Goal: Information Seeking & Learning: Learn about a topic

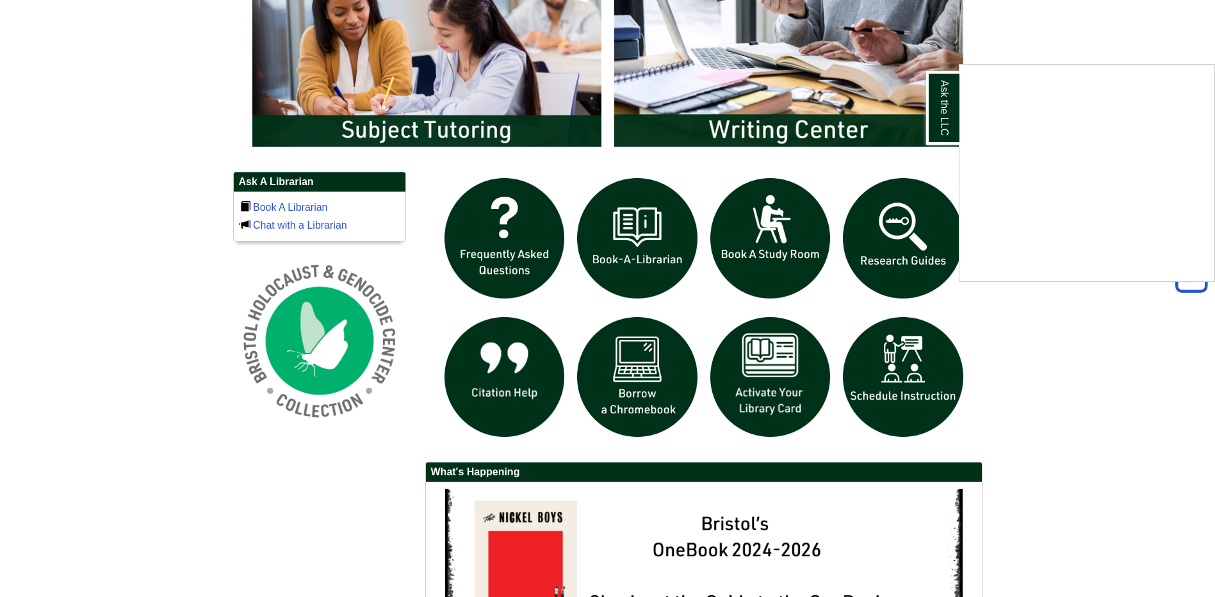
click at [116, 331] on div "Ask the LLC" at bounding box center [607, 298] width 1215 height 597
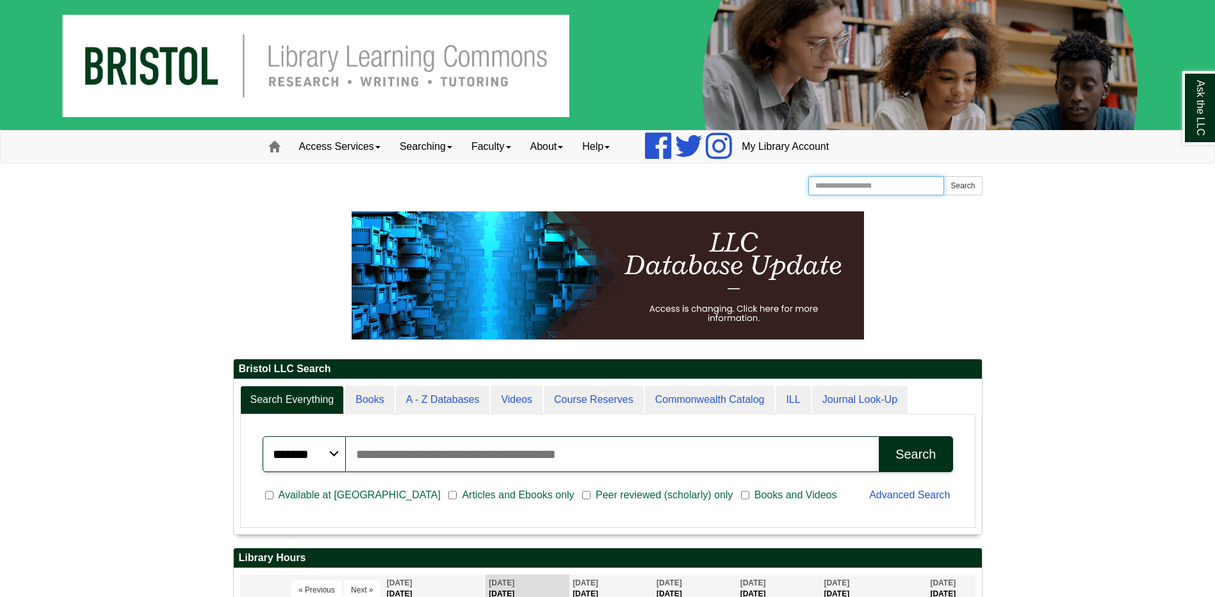
click at [851, 180] on input "Search the Website" at bounding box center [876, 185] width 136 height 19
type input "*****"
click at [944, 176] on button "Search" at bounding box center [963, 185] width 38 height 19
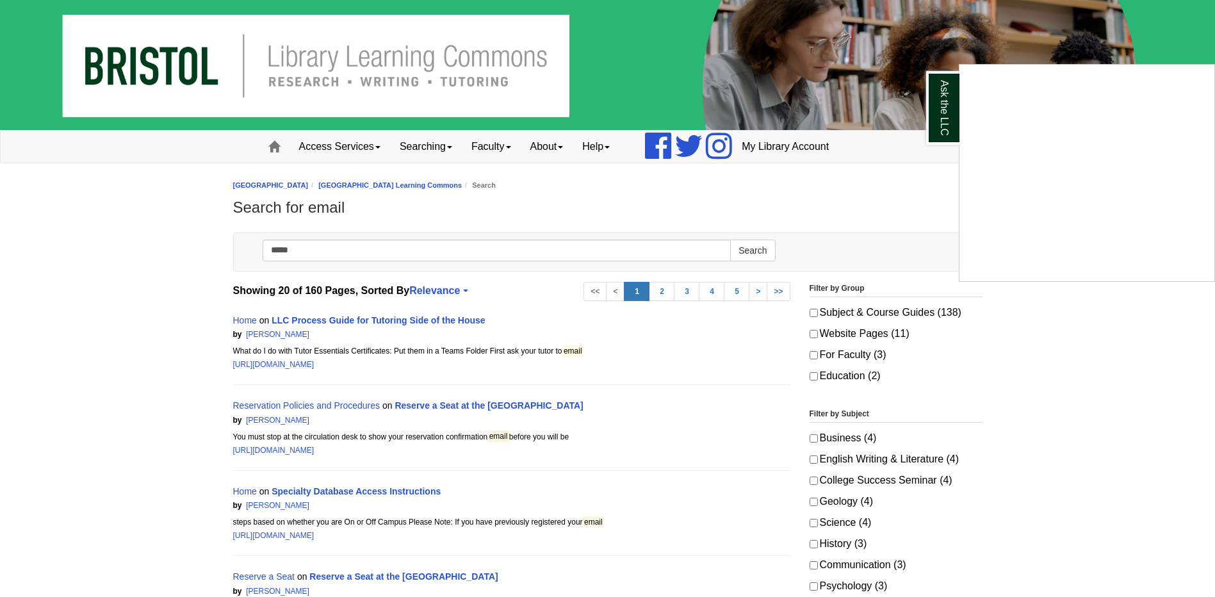
click at [310, 319] on div "Ask the LLC" at bounding box center [607, 298] width 1215 height 597
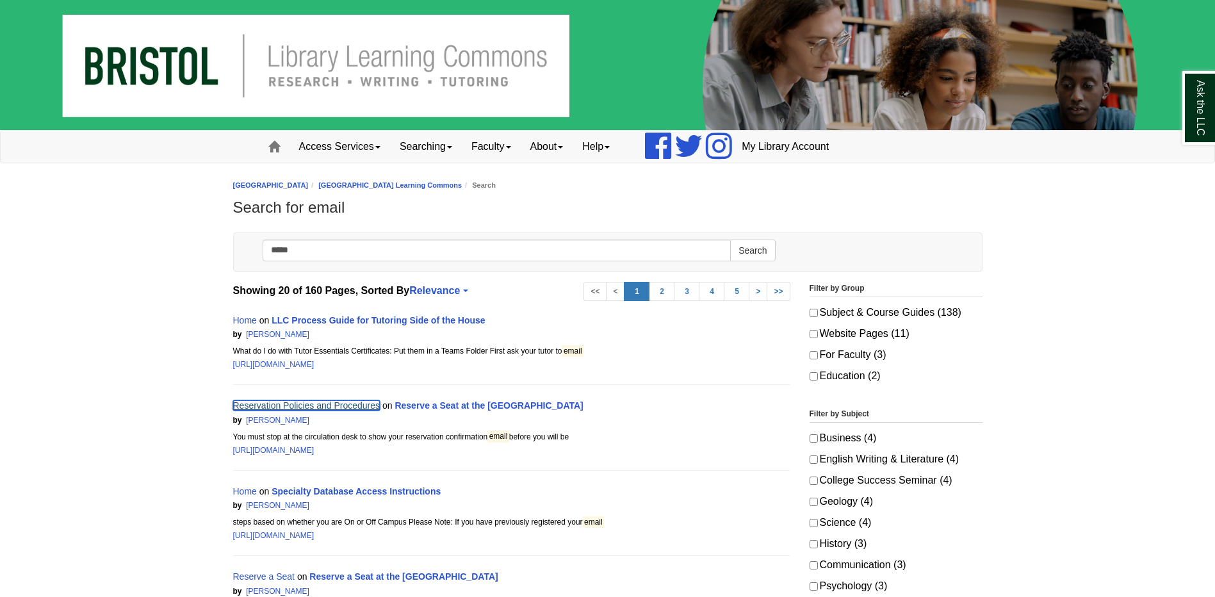
click at [301, 404] on link "Reservation Policies and Procedures" at bounding box center [306, 405] width 147 height 10
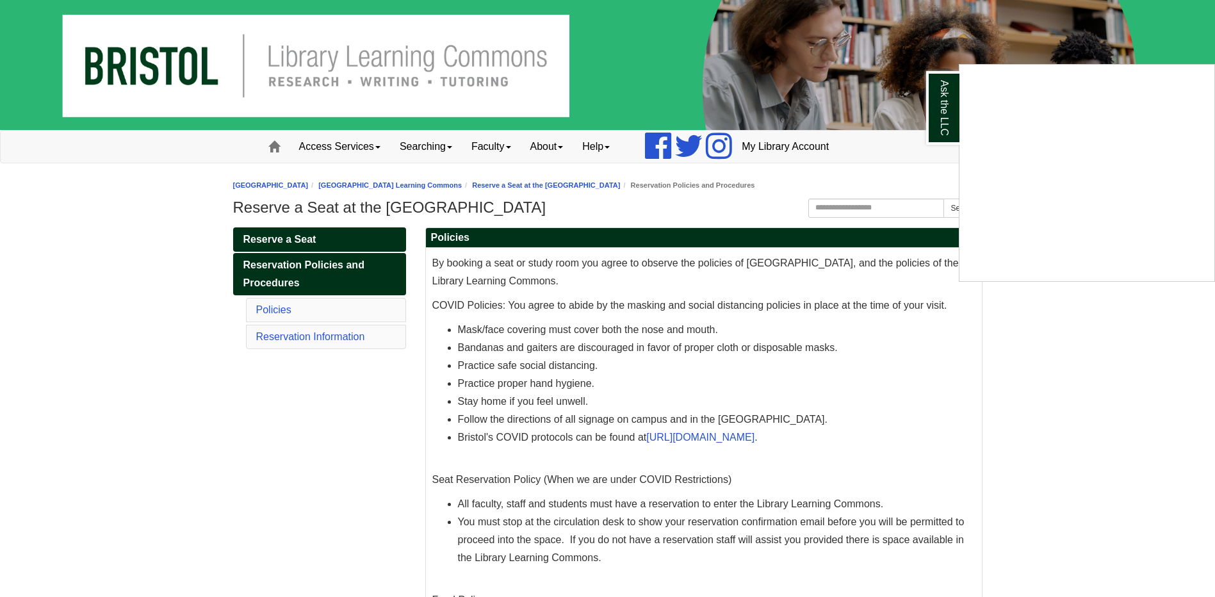
click at [689, 434] on div "Ask the LLC" at bounding box center [607, 298] width 1215 height 597
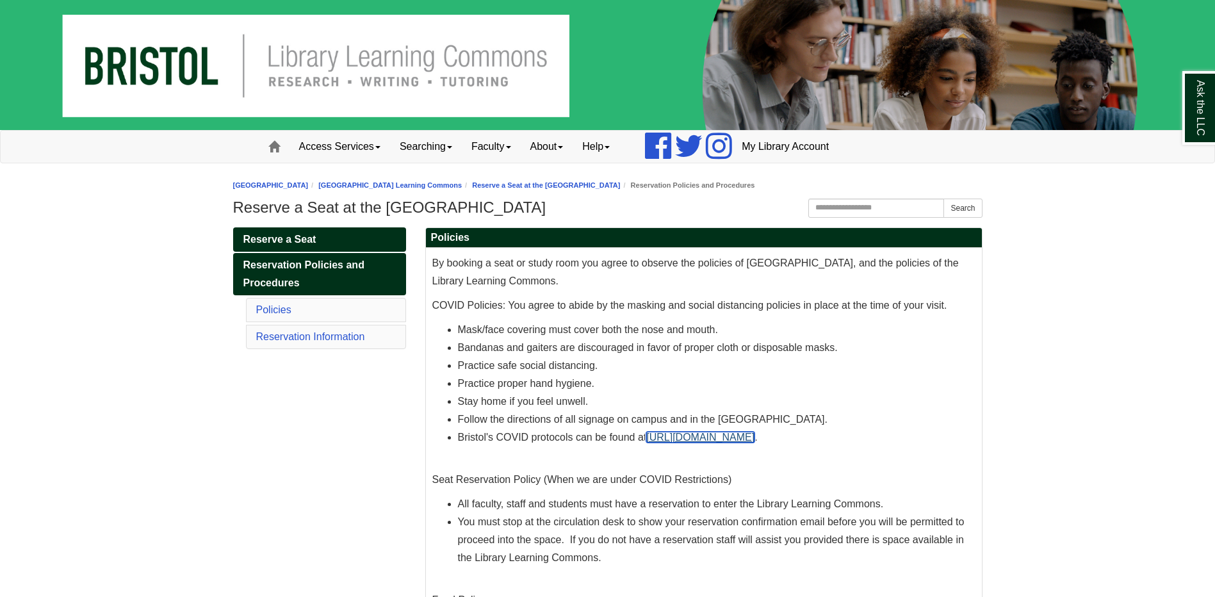
click at [683, 438] on link "https://bristolcc.edu/together/" at bounding box center [700, 437] width 108 height 11
click at [294, 74] on img at bounding box center [607, 65] width 1215 height 130
click at [562, 145] on link "About" at bounding box center [547, 147] width 53 height 32
click at [607, 151] on link "Help" at bounding box center [596, 147] width 47 height 32
click at [513, 143] on link "Faculty" at bounding box center [491, 147] width 59 height 32
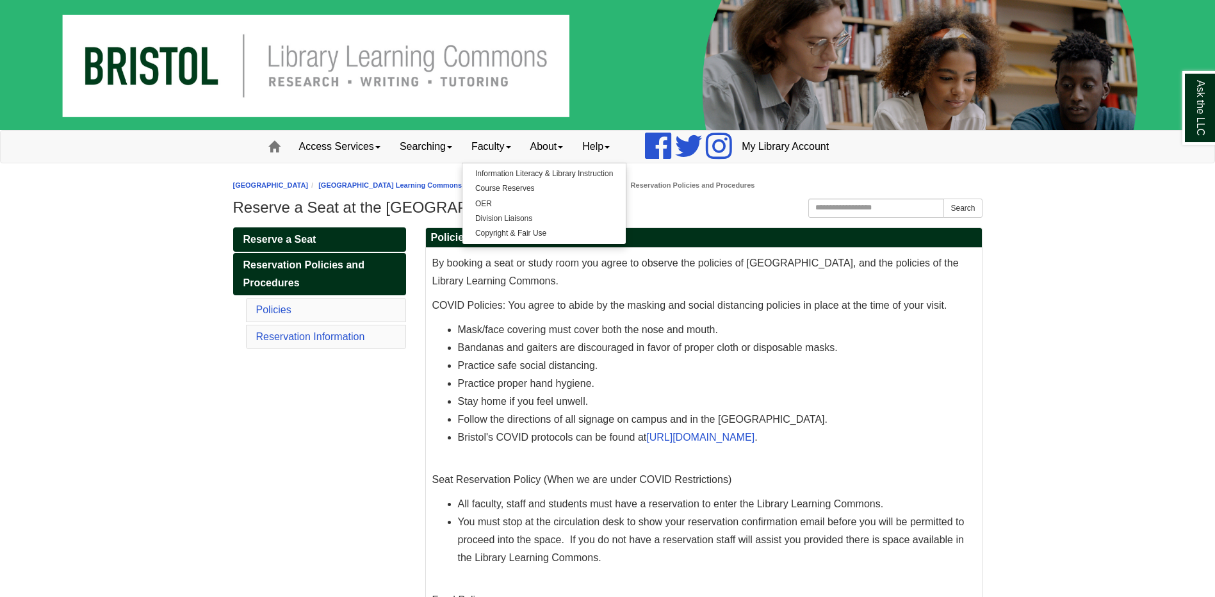
drag, startPoint x: 34, startPoint y: 338, endPoint x: 206, endPoint y: 295, distance: 177.7
click at [40, 336] on body "Skip to Main Content Toggle navigation Home Access Services Access Services Pol…" at bounding box center [607, 475] width 1215 height 951
